Goal: Entertainment & Leisure: Consume media (video, audio)

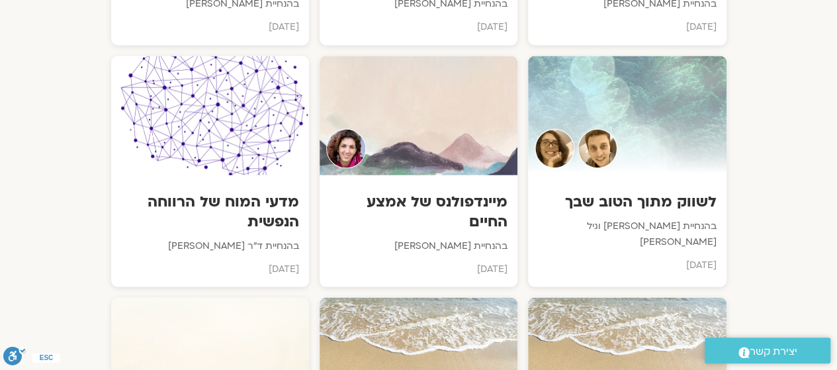
scroll to position [3716, 0]
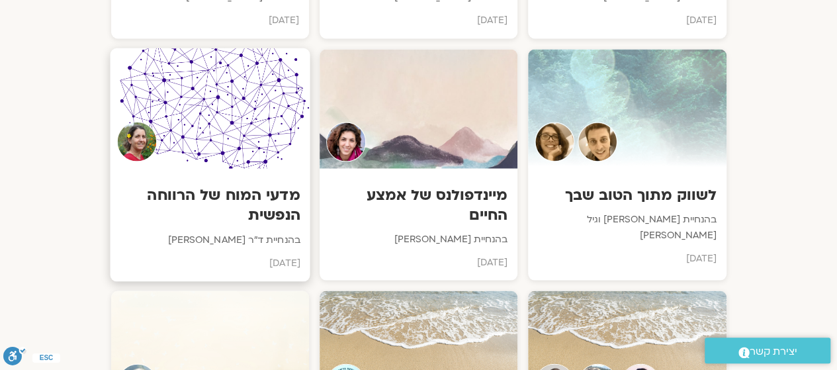
click at [234, 185] on h3 "מדעי המוח של הרווחה הנפשית" at bounding box center [210, 205] width 180 height 40
click at [184, 185] on h3 "מדעי המוח של הרווחה הנפשית" at bounding box center [210, 205] width 180 height 40
click at [187, 185] on h3 "מדעי המוח של הרווחה הנפשית" at bounding box center [210, 205] width 180 height 40
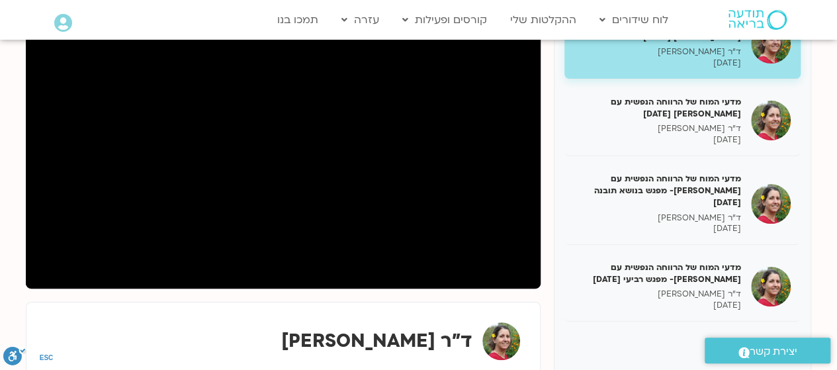
click at [206, 38] on div "Main Menu לוח שידורים לוח שידורים יומי תכניה שבועית ההקלטות שלי קורסים ופעילות …" at bounding box center [430, 20] width 503 height 38
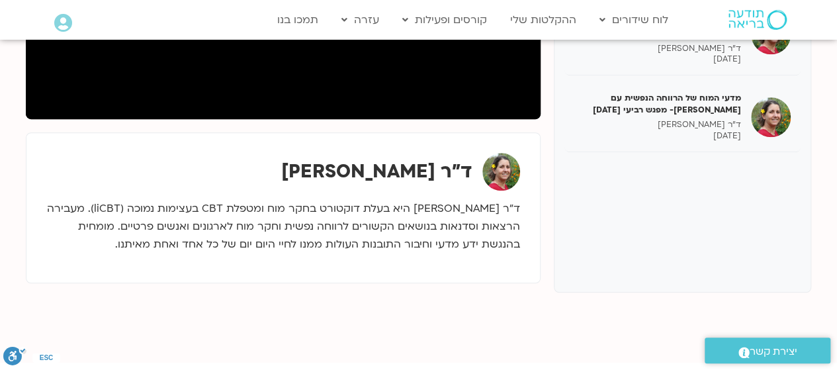
scroll to position [382, 0]
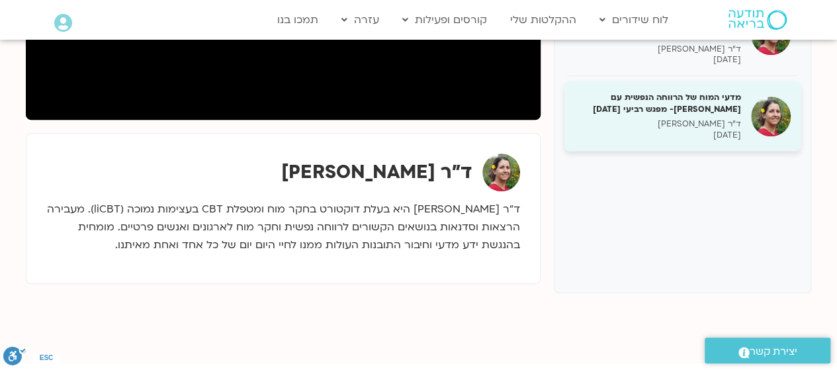
click at [749, 114] on div "מדעי המוח של הרווחה הנפשית עם נועה אלבלדה- מפגש רביעי 21/03/25 ד"ר נועה אלבלדה …" at bounding box center [682, 116] width 236 height 70
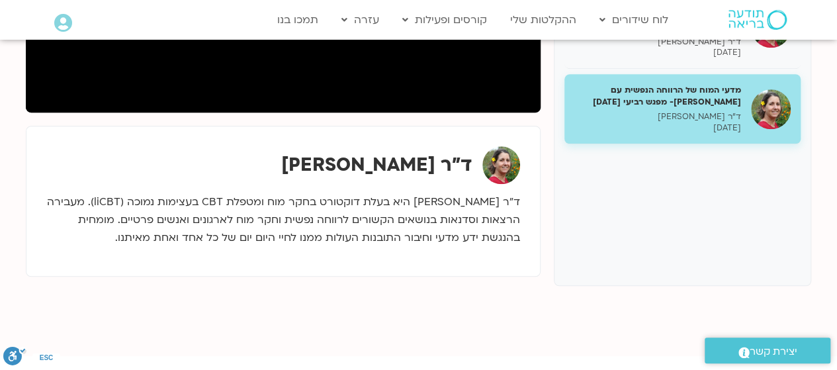
scroll to position [389, 0]
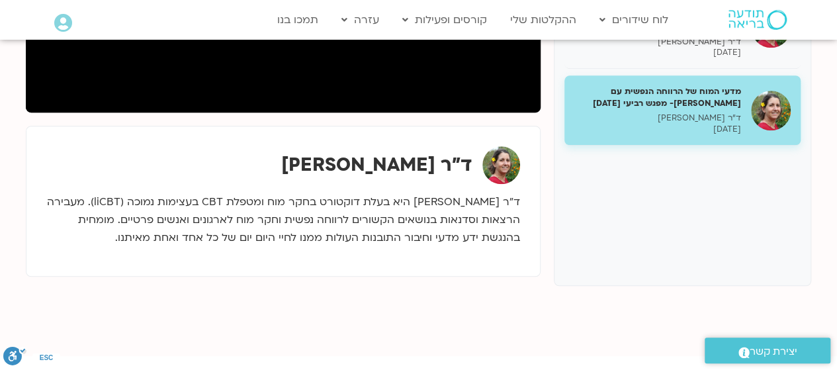
click at [669, 194] on div "מדעי המוח של הרווחה הנפשית עם נועה אלבלדה 28/02/25 ד"ר נועה אלבלדה 28/02/2025 מ…" at bounding box center [682, 54] width 257 height 463
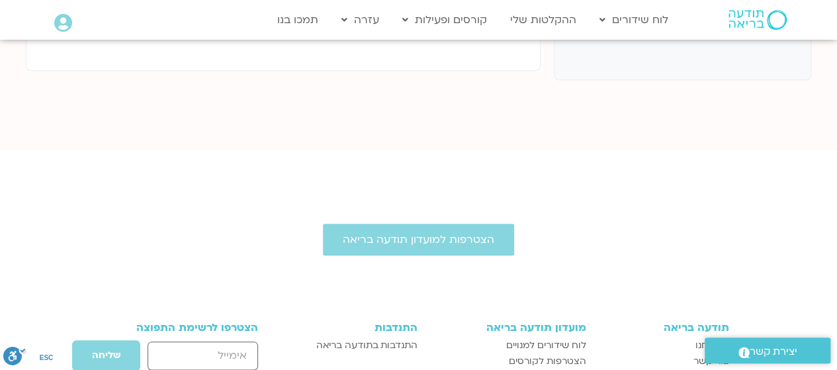
scroll to position [598, 0]
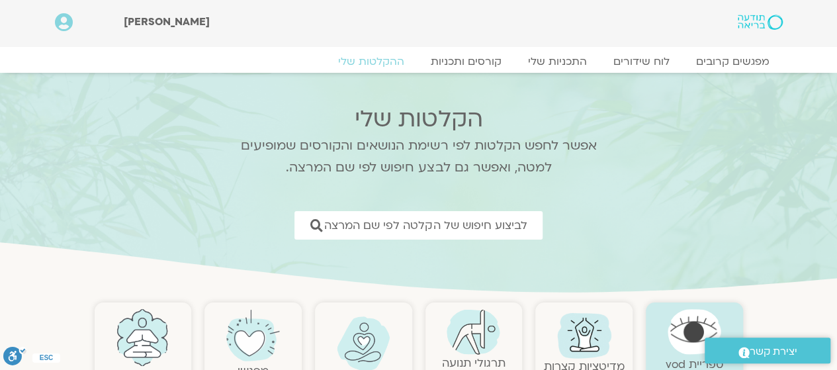
click at [719, 361] on link ".st0{fill:#FFFFFF;} יצירת קשר" at bounding box center [768, 350] width 126 height 26
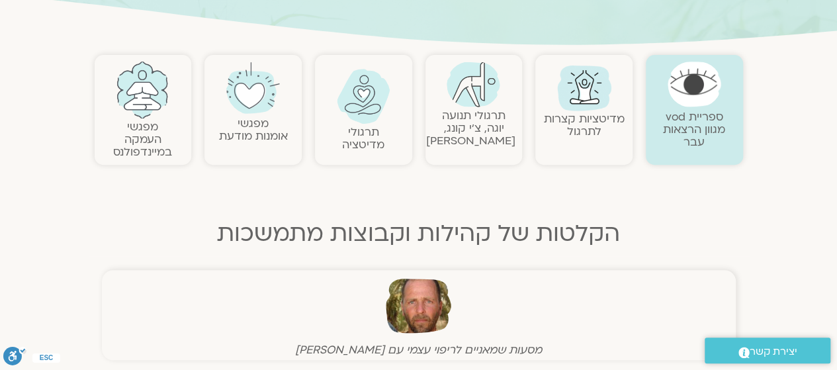
scroll to position [315, 0]
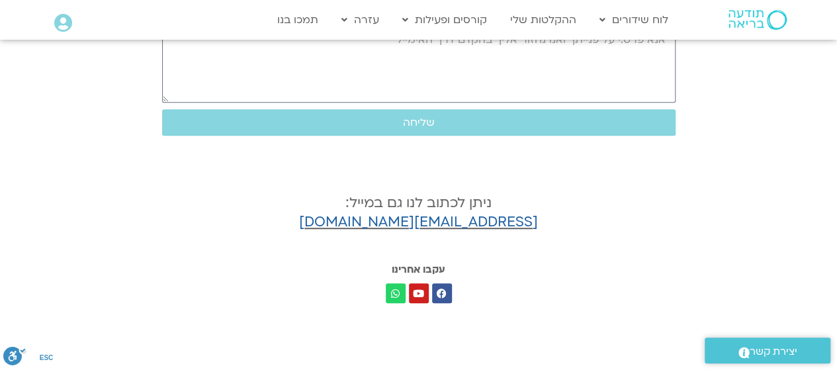
click at [686, 273] on section "**********" at bounding box center [418, 17] width 837 height 597
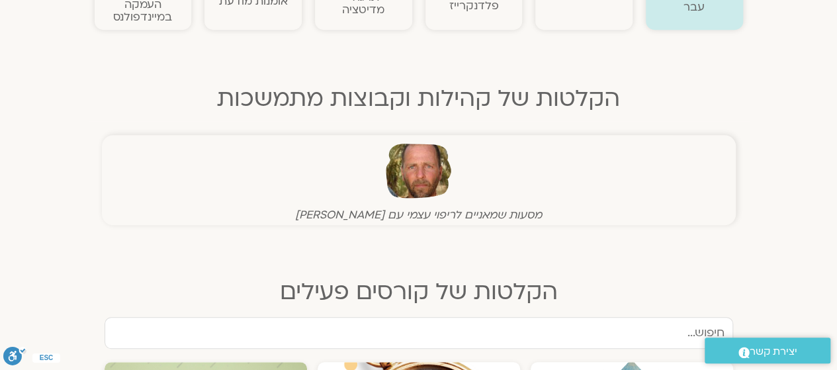
scroll to position [588, 0]
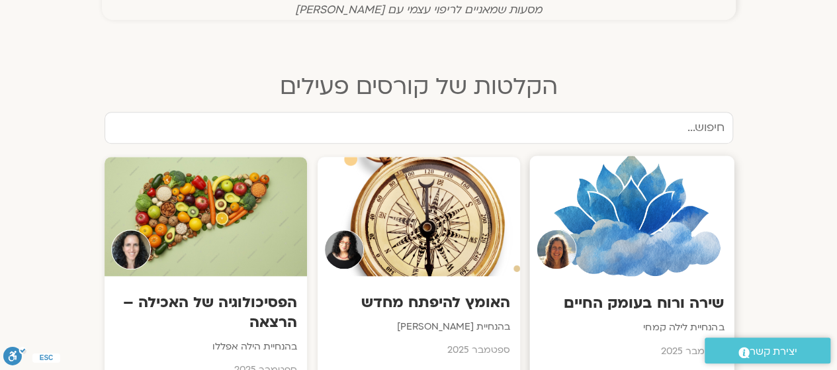
click at [710, 290] on div "שירה ורוח בעומק החיים בהנחיית לילה קמחי ספטמבר 2025" at bounding box center [631, 322] width 204 height 93
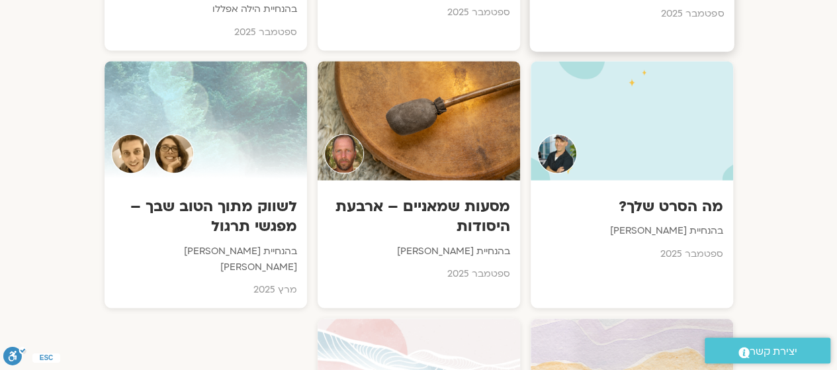
scroll to position [927, 0]
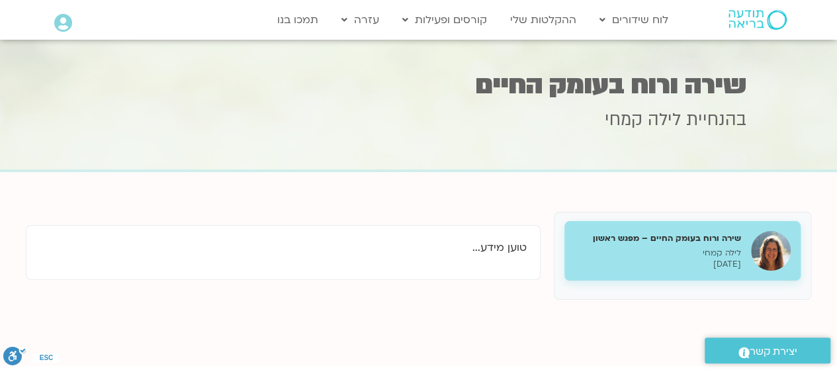
click at [762, 279] on div "שירה ורוח בעומק החיים – מפגש ראשון לילה [PERSON_NAME] [DATE]" at bounding box center [682, 251] width 236 height 60
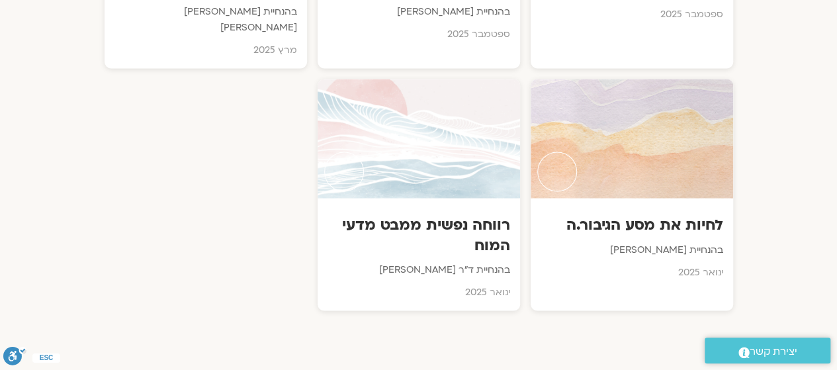
scroll to position [1165, 0]
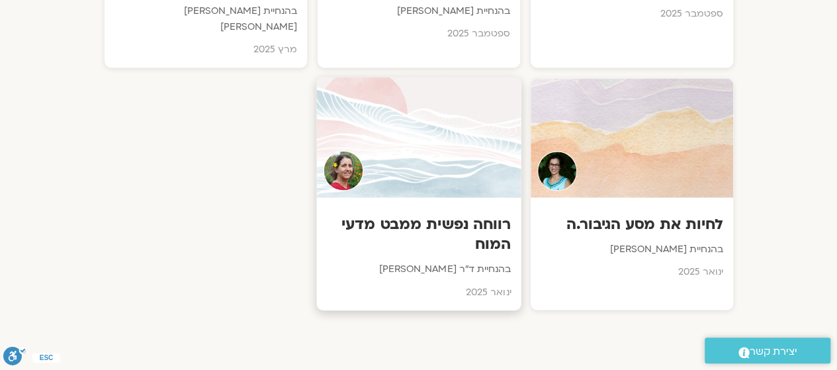
click at [421, 116] on div at bounding box center [418, 137] width 204 height 120
click at [391, 214] on h3 "רווחה נפשית ממבט מדעי המוח" at bounding box center [418, 234] width 185 height 40
click at [385, 214] on h3 "רווחה נפשית ממבט מדעי המוח" at bounding box center [418, 234] width 185 height 40
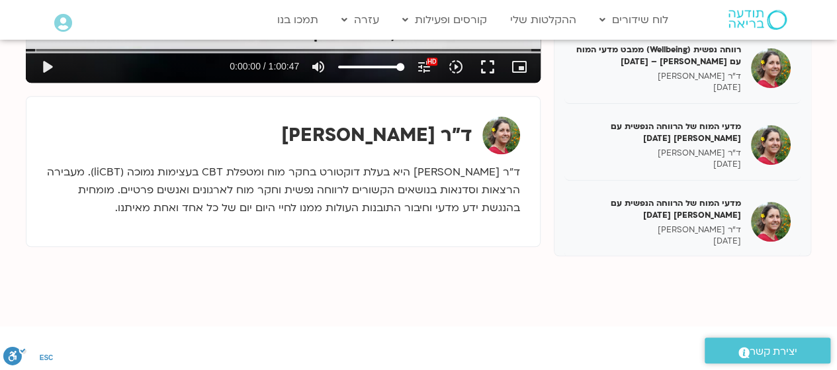
scroll to position [417, 0]
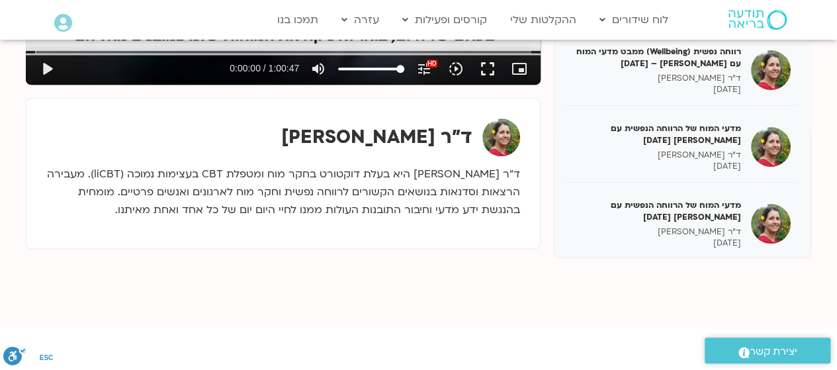
click at [371, 131] on strong "ד"ר [PERSON_NAME]" at bounding box center [376, 136] width 191 height 25
click at [328, 130] on strong "ד"ר [PERSON_NAME]" at bounding box center [376, 136] width 191 height 25
click at [335, 132] on strong "ד"ר [PERSON_NAME]" at bounding box center [376, 136] width 191 height 25
click at [193, 219] on div "ד״ר [PERSON_NAME] היא בעלת דוקטורט בחקר מוח ומטפלת CBT בעצימות נמוכה (liCBT). מ…" at bounding box center [283, 192] width 474 height 73
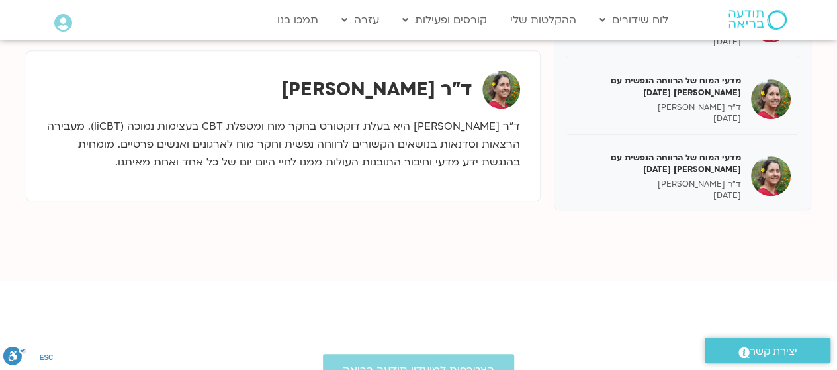
scroll to position [465, 0]
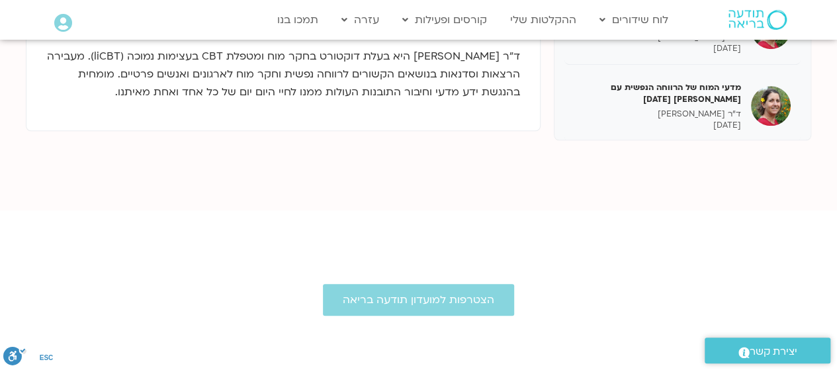
scroll to position [527, 0]
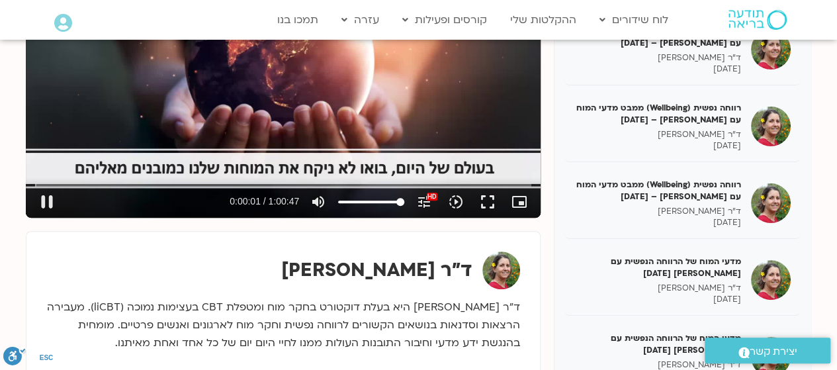
scroll to position [259, 0]
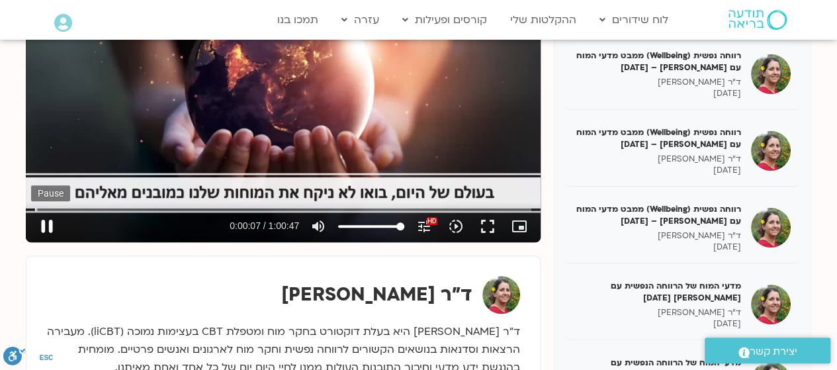
click at [40, 229] on button "pause" at bounding box center [47, 226] width 32 height 32
type input "8.171185"
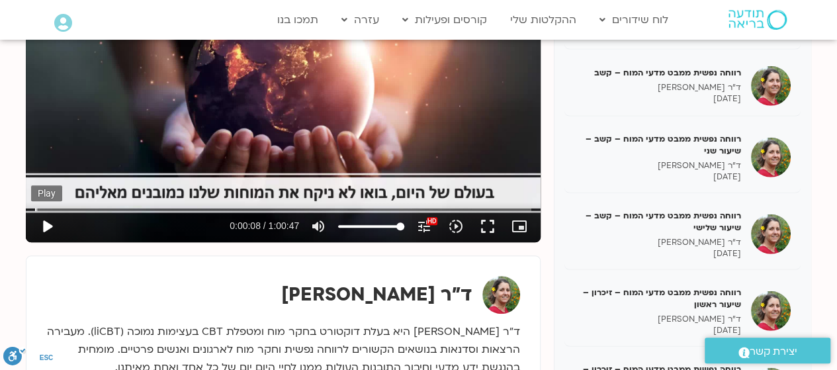
scroll to position [1804, 0]
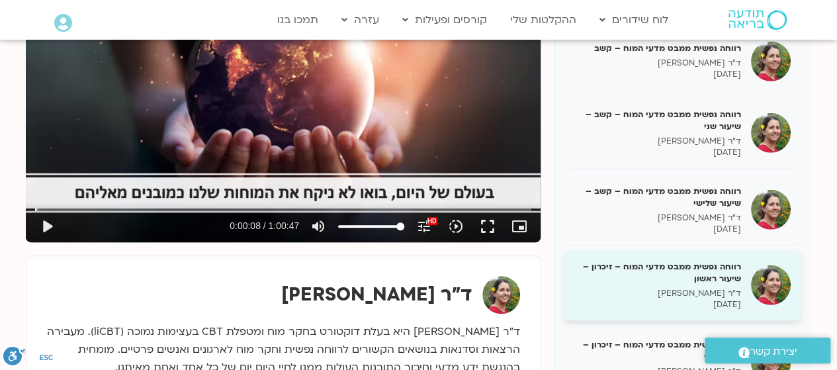
click at [664, 268] on h5 "רווחה נפשית ממבט מדעי המוח – זיכרון – שיעור ראשון" at bounding box center [657, 273] width 167 height 24
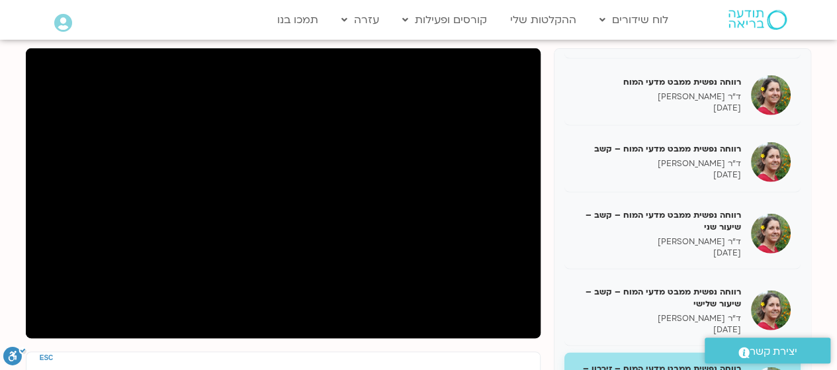
scroll to position [1804, 0]
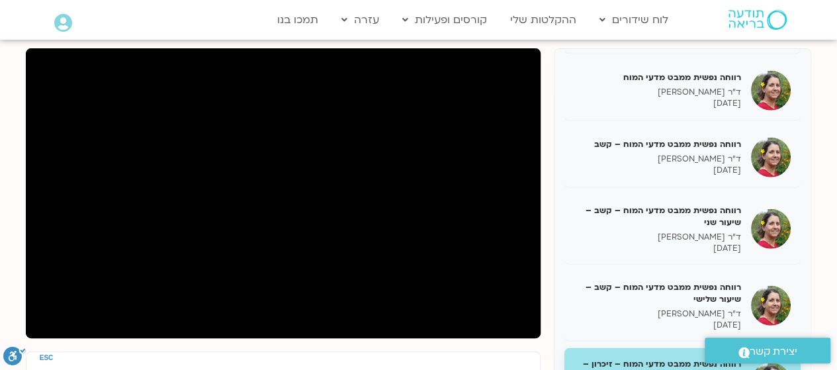
click at [106, 342] on div "רווחה נפשית (Wellbeing) ממבט מדעי המוח [DATE] ד"ר [PERSON_NAME] [DATE] רווחה נפ…" at bounding box center [418, 281] width 785 height 467
click at [151, 347] on div "רווחה נפשית (Wellbeing) ממבט מדעי המוח [DATE] ד"ר [PERSON_NAME] [DATE] רווחה נפ…" at bounding box center [418, 281] width 785 height 467
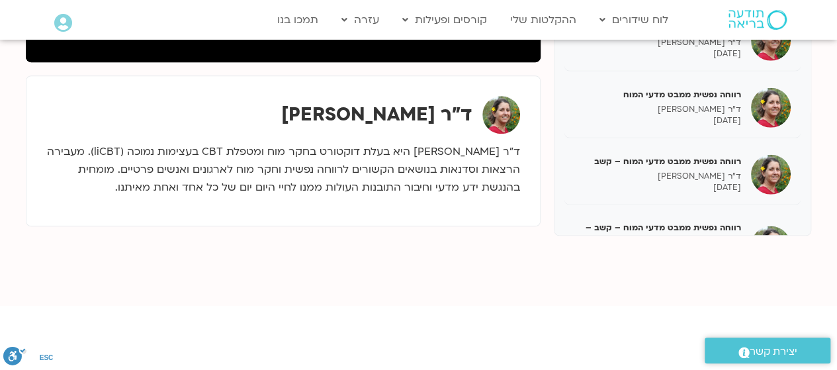
scroll to position [1503, 0]
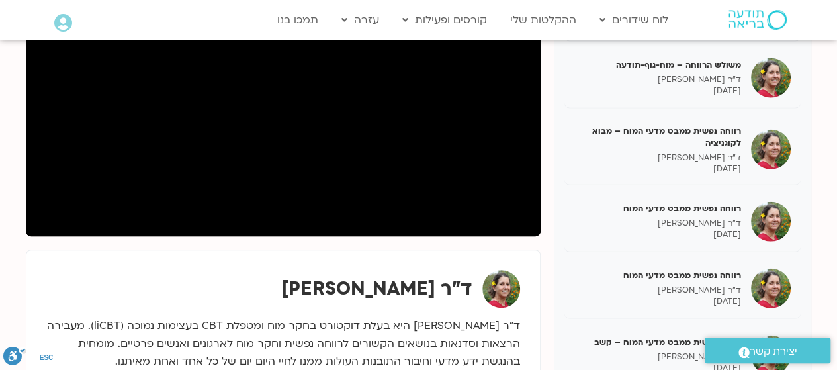
scroll to position [251, 0]
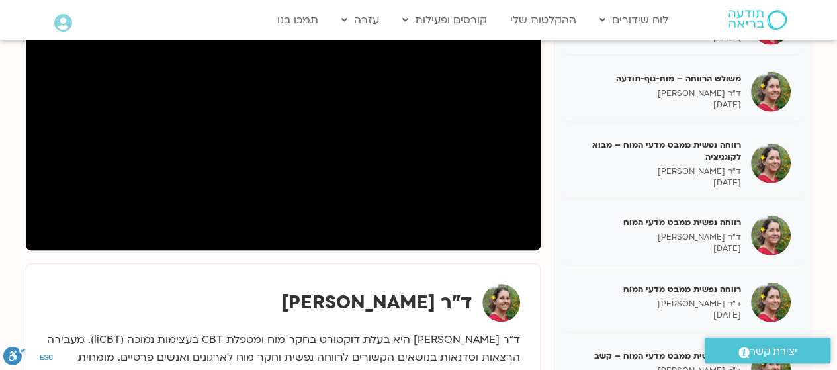
click at [106, 263] on div "ד"ר [PERSON_NAME]" at bounding box center [283, 339] width 515 height 152
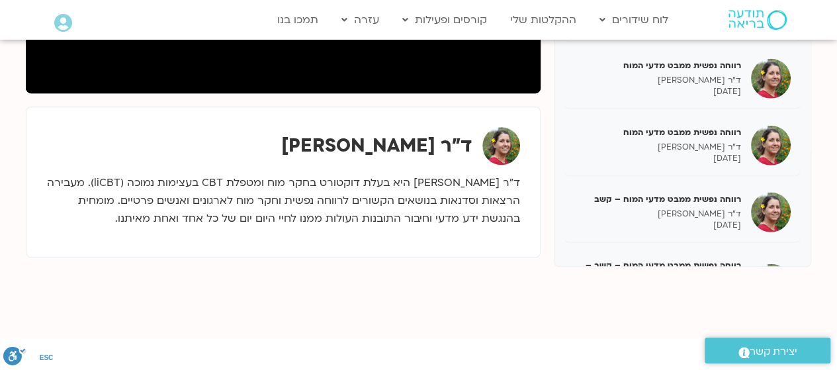
scroll to position [412, 0]
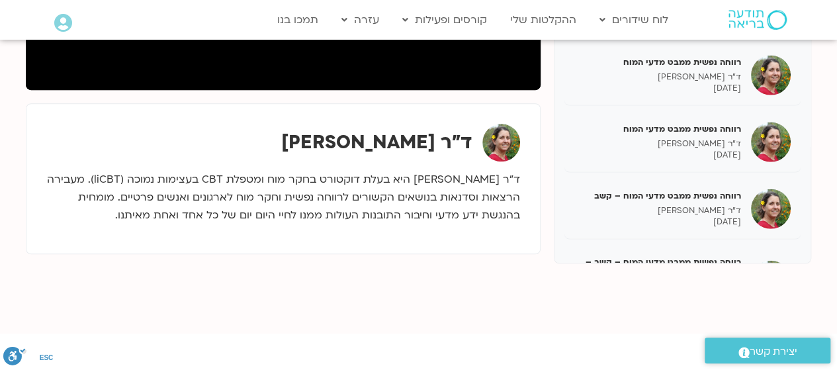
click at [130, 132] on div "ד"ר [PERSON_NAME]" at bounding box center [283, 143] width 474 height 38
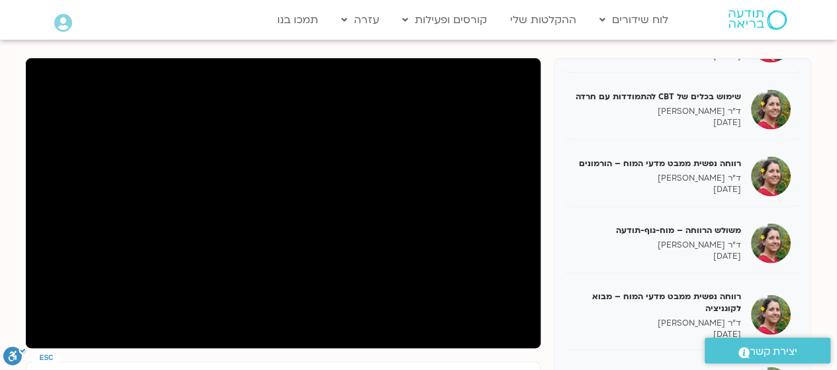
scroll to position [154, 0]
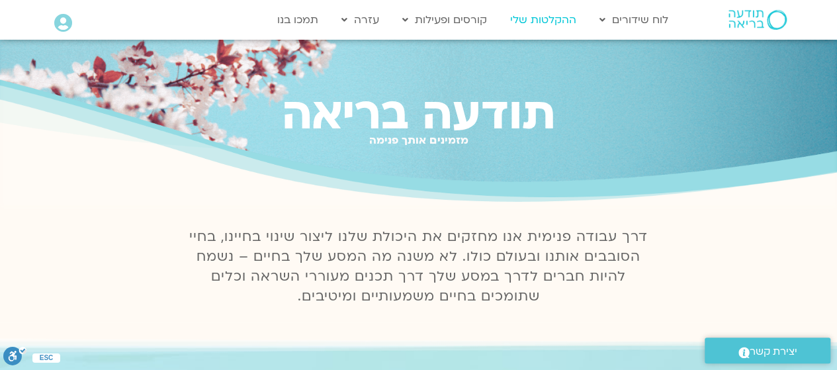
click at [538, 19] on link "ההקלטות שלי" at bounding box center [543, 19] width 79 height 25
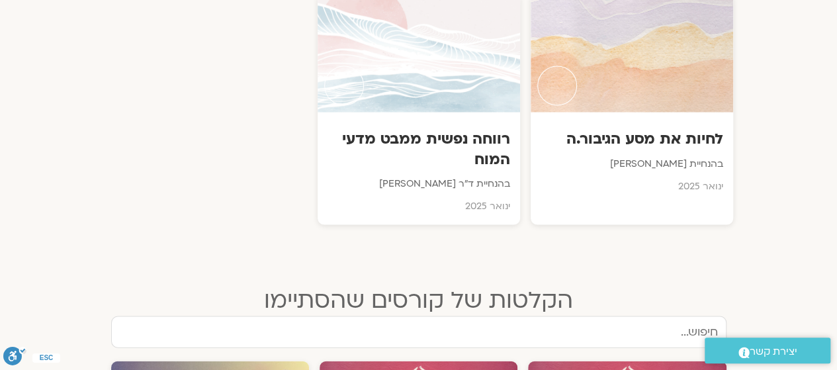
scroll to position [1261, 0]
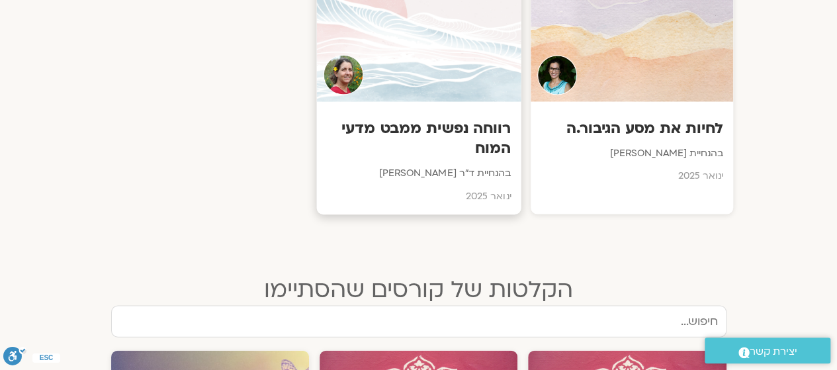
click at [445, 119] on h3 "רווחה נפשית ממבט מדעי המוח" at bounding box center [418, 139] width 185 height 40
click at [463, 128] on h3 "רווחה נפשית ממבט מדעי המוח" at bounding box center [418, 139] width 185 height 40
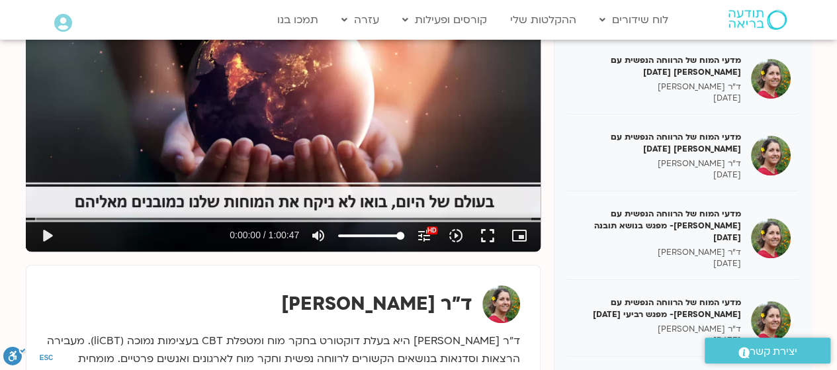
scroll to position [236, 0]
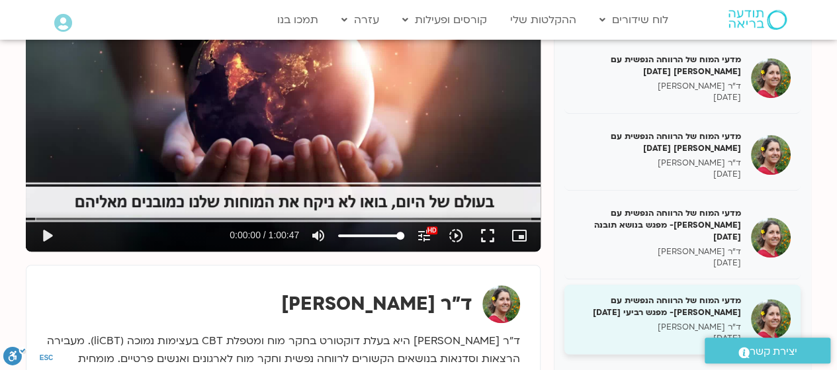
click at [689, 302] on h5 "מדעי המוח של הרווחה הנפשית עם [PERSON_NAME]- מפגש רביעי [DATE]" at bounding box center [657, 306] width 167 height 24
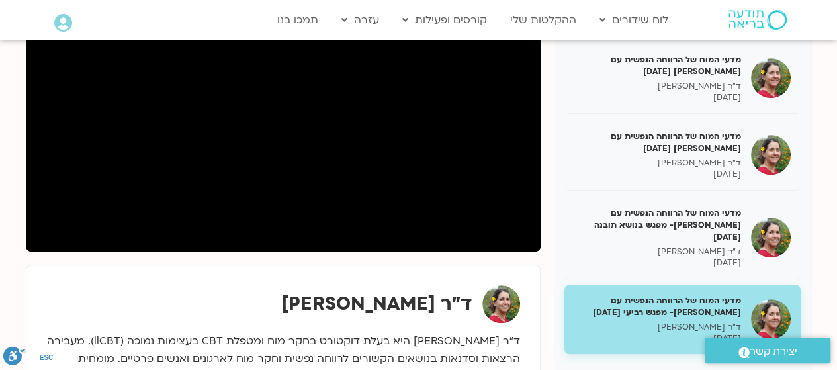
click at [664, 294] on h5 "מדעי המוח של הרווחה הנפשית עם [PERSON_NAME]- מפגש רביעי [DATE]" at bounding box center [657, 306] width 167 height 24
click at [439, 251] on div "רווחה נפשית (Wellbeing) ממבט מדעי המוח [DATE] ד"ר [PERSON_NAME] [DATE] רווחה נפ…" at bounding box center [418, 195] width 785 height 467
click at [822, 212] on section "רווחה נפשית (Wellbeing) ממבט מדעי המוח [DATE] ד"ר [PERSON_NAME] [DATE] רווחה נפ…" at bounding box center [418, 208] width 837 height 573
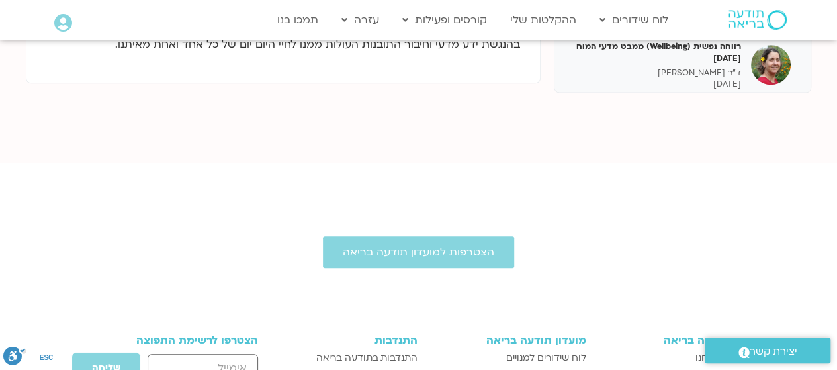
scroll to position [572, 0]
